Goal: Navigation & Orientation: Find specific page/section

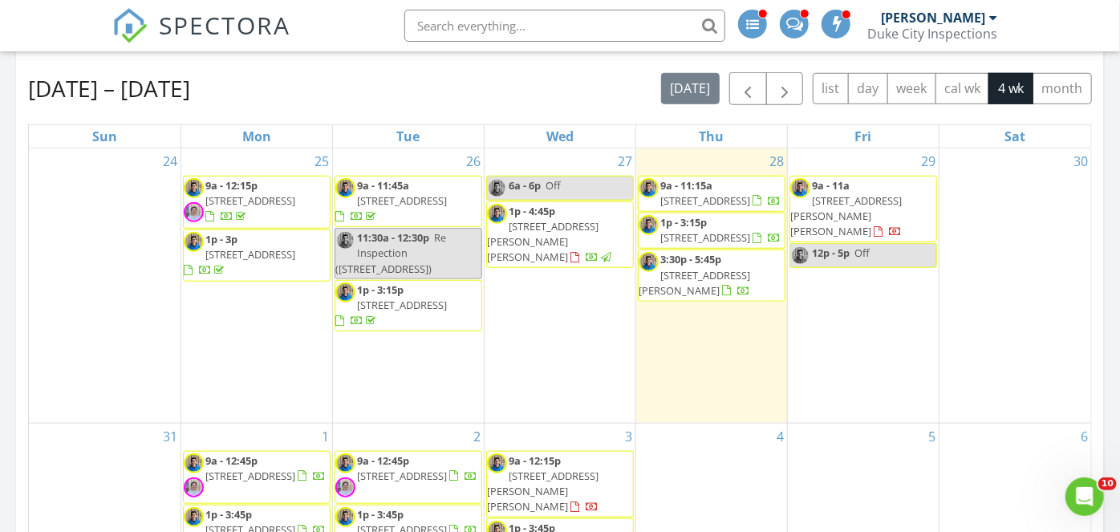
scroll to position [609, 0]
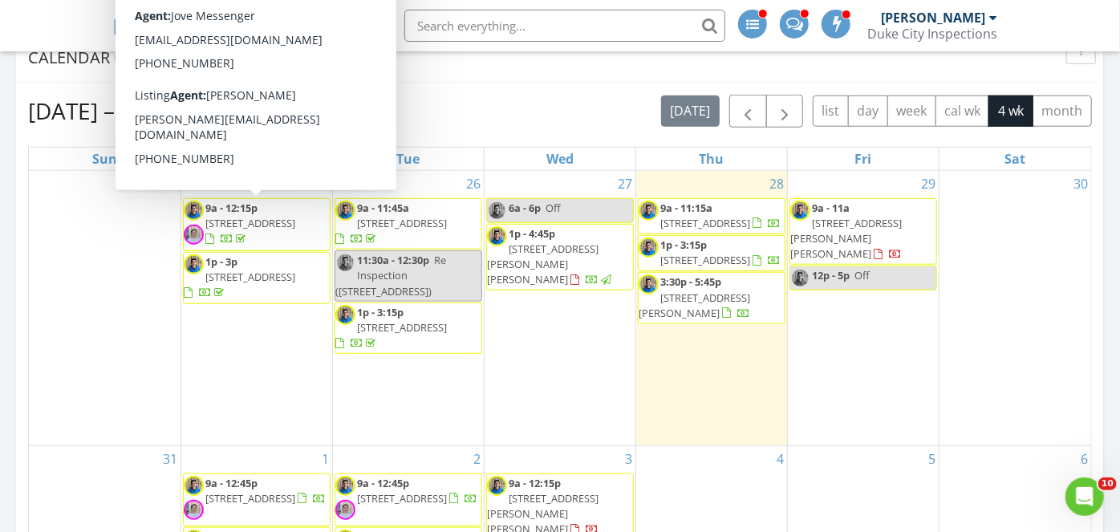
click at [0, 243] on div "[DATE] 9:00 am [STREET_ADDRESS] [PERSON_NAME] 18 minutes drive time 10.4 miles …" at bounding box center [560, 186] width 1120 height 1300
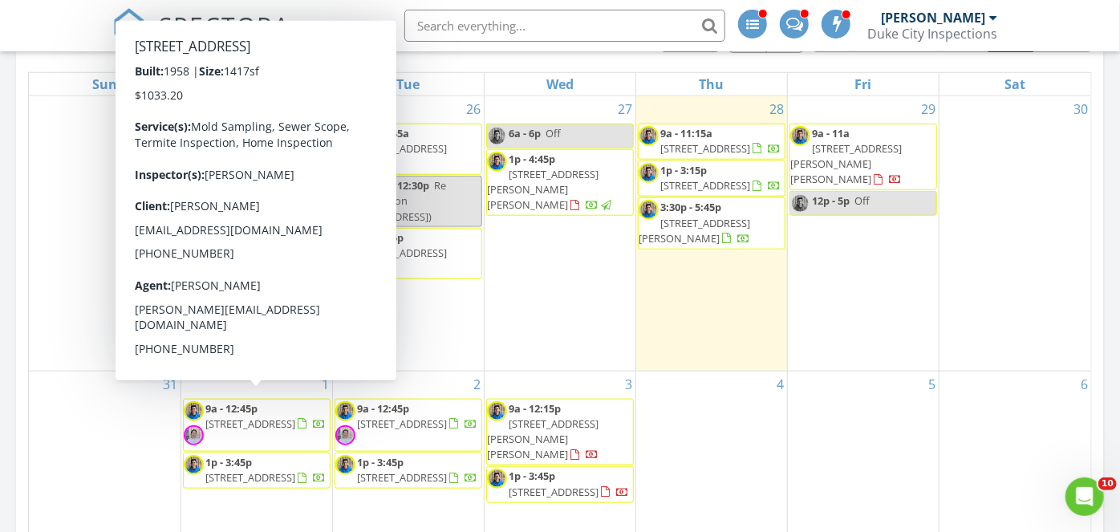
scroll to position [683, 0]
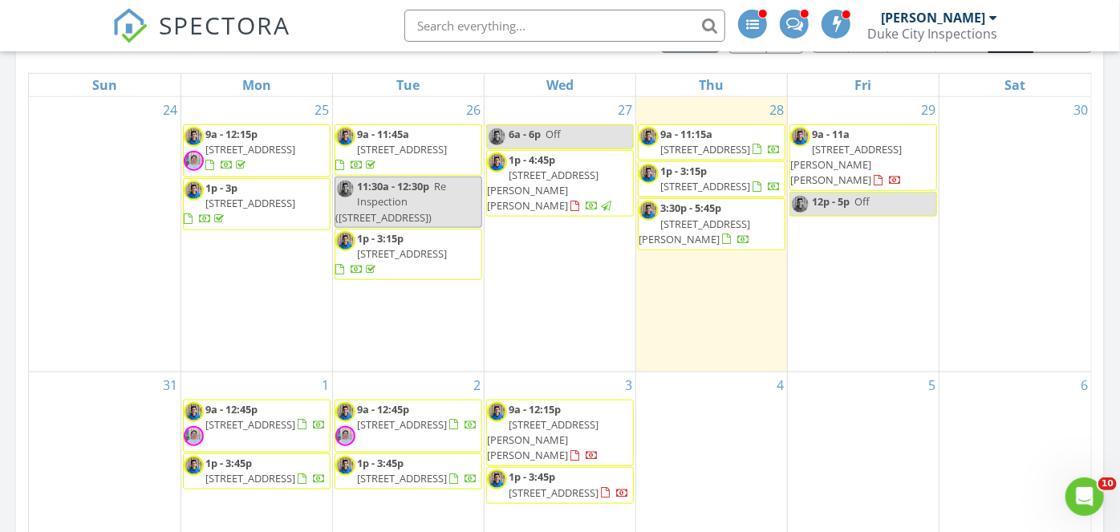
click at [0, 246] on div "[DATE] 9:00 am [STREET_ADDRESS] [PERSON_NAME] 18 minutes drive time 10.4 miles …" at bounding box center [560, 112] width 1120 height 1300
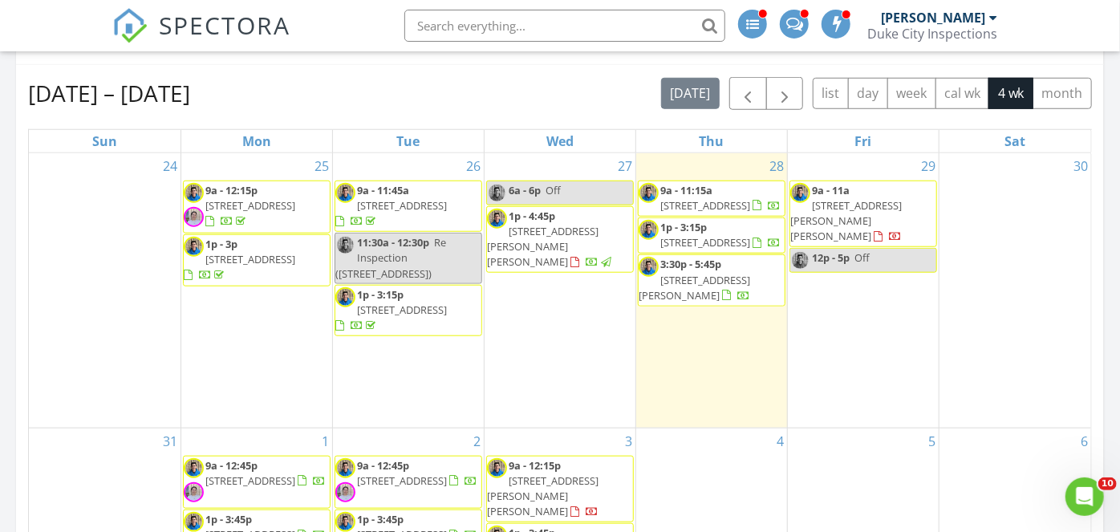
scroll to position [625, 0]
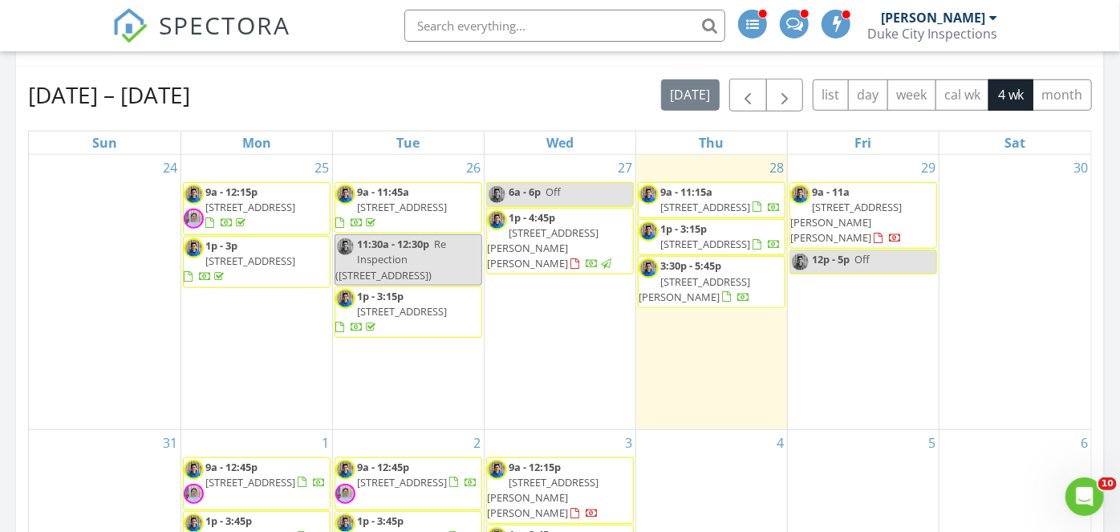
click at [599, 238] on span "1p - 4:45p [STREET_ADDRESS][PERSON_NAME]" at bounding box center [560, 241] width 146 height 63
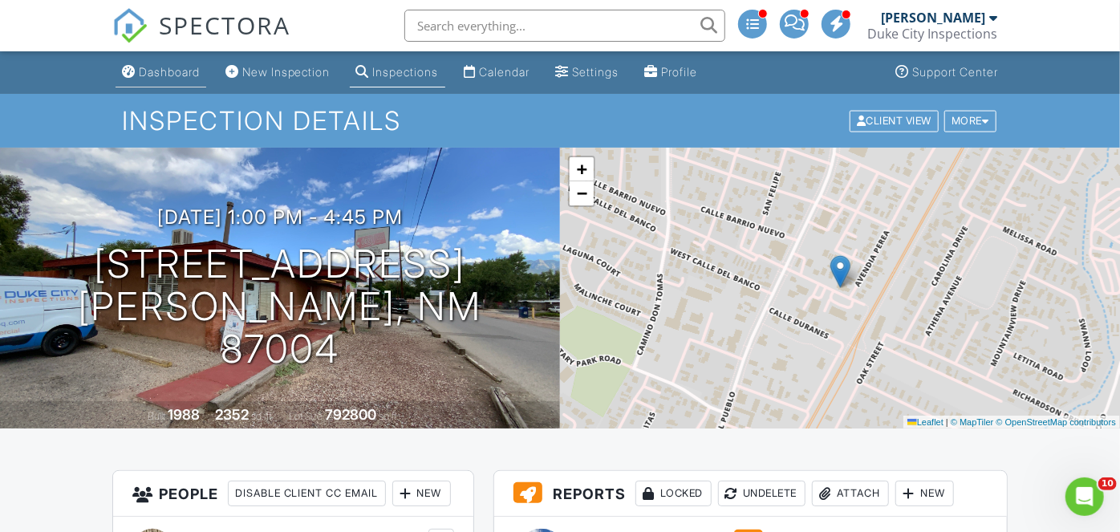
click at [179, 67] on div "Dashboard" at bounding box center [169, 72] width 61 height 14
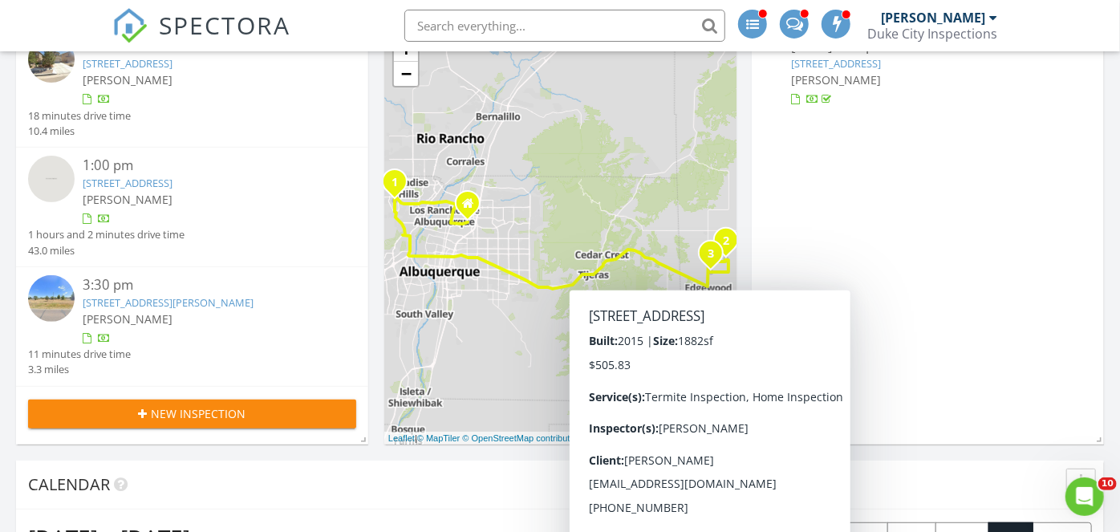
scroll to position [186, 0]
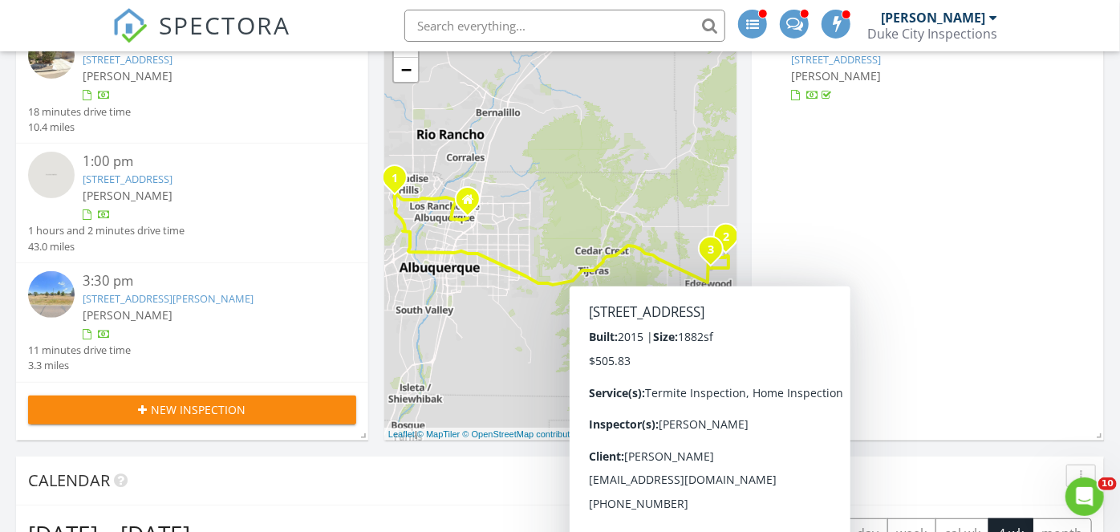
click at [424, 490] on div "Calendar" at bounding box center [548, 481] width 1040 height 24
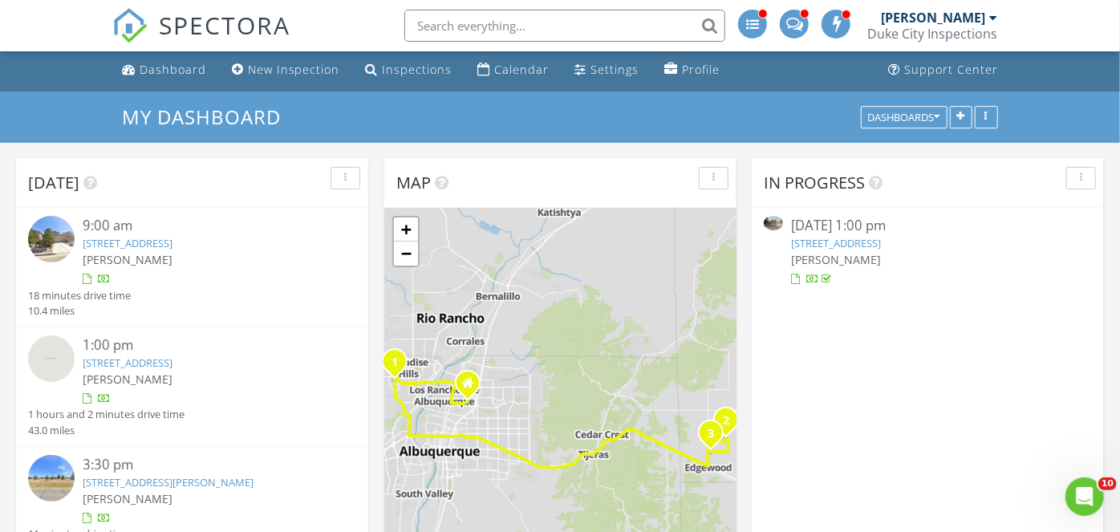
scroll to position [0, 0]
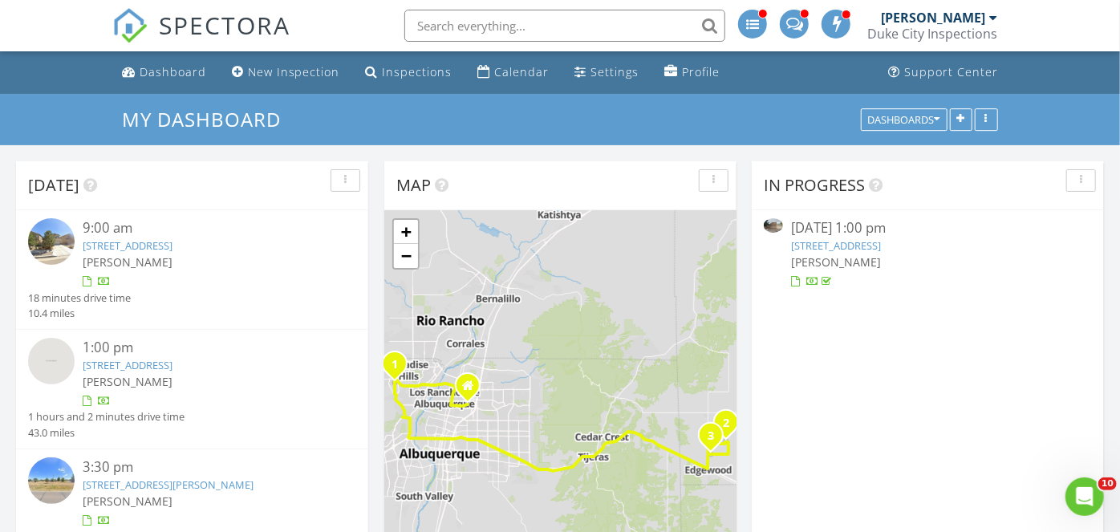
click at [175, 70] on div "Dashboard" at bounding box center [173, 71] width 67 height 15
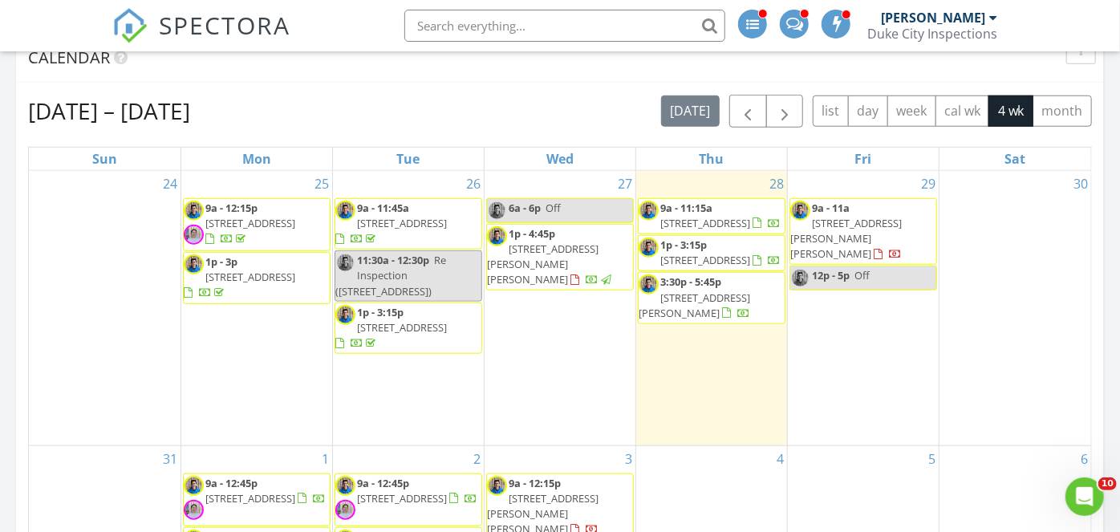
scroll to position [614, 0]
